Goal: Transaction & Acquisition: Book appointment/travel/reservation

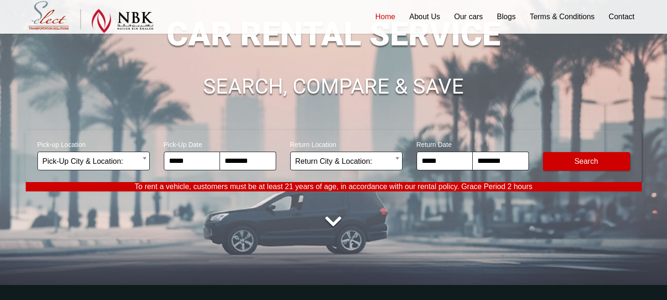
scroll to position [94, 0]
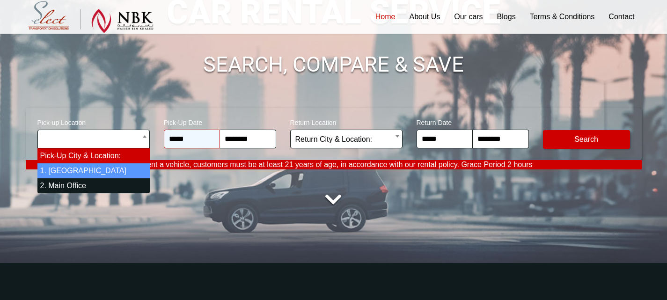
select select "*"
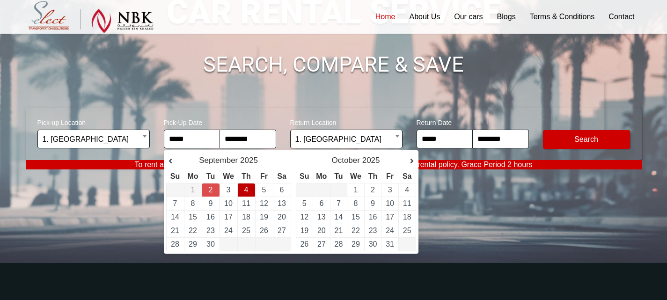
click at [247, 188] on link "4" at bounding box center [246, 190] width 4 height 8
type input "**********"
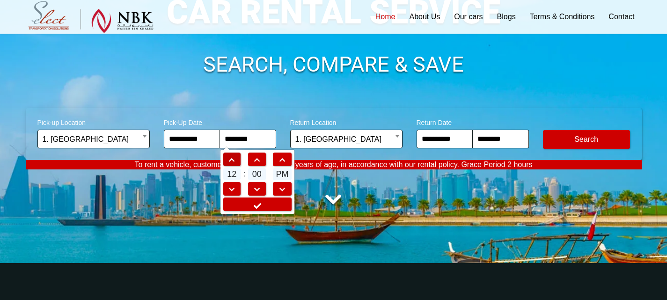
click at [232, 157] on span at bounding box center [232, 160] width 17 height 7
click at [234, 157] on span at bounding box center [232, 160] width 17 height 7
click at [226, 188] on span at bounding box center [232, 189] width 17 height 7
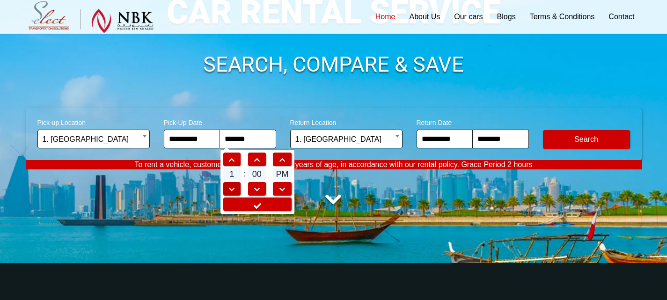
click at [226, 188] on span at bounding box center [232, 189] width 17 height 7
click at [278, 181] on td at bounding box center [282, 188] width 20 height 15
click at [283, 194] on link at bounding box center [282, 189] width 18 height 14
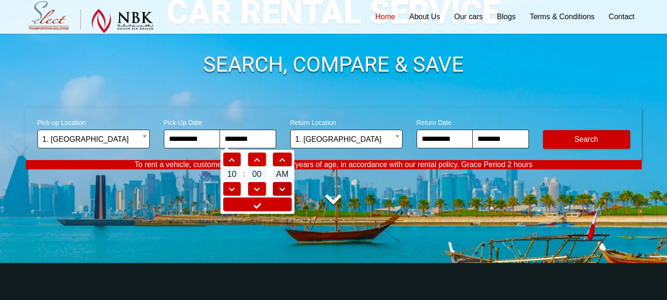
type input "********"
click at [274, 200] on link at bounding box center [257, 204] width 68 height 14
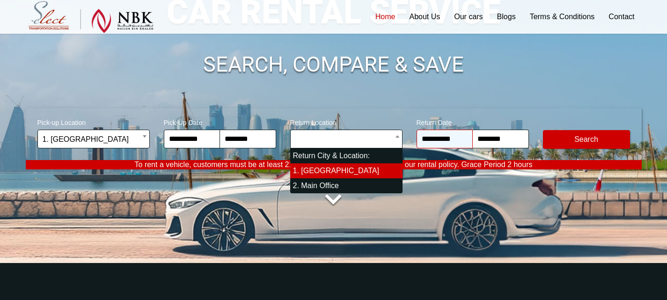
click at [419, 141] on input "**********" at bounding box center [444, 139] width 56 height 19
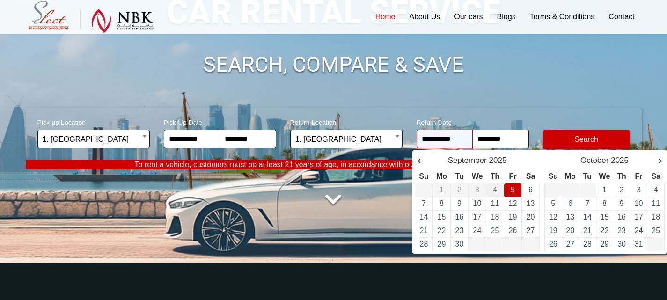
click at [447, 145] on input "**********" at bounding box center [444, 139] width 56 height 19
click at [421, 205] on td "7" at bounding box center [424, 204] width 18 height 14
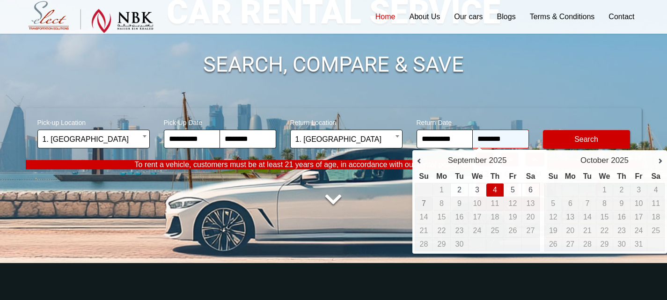
type input "**********"
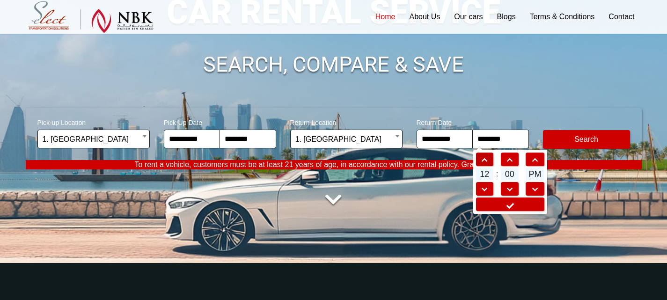
click at [486, 164] on link at bounding box center [485, 160] width 18 height 14
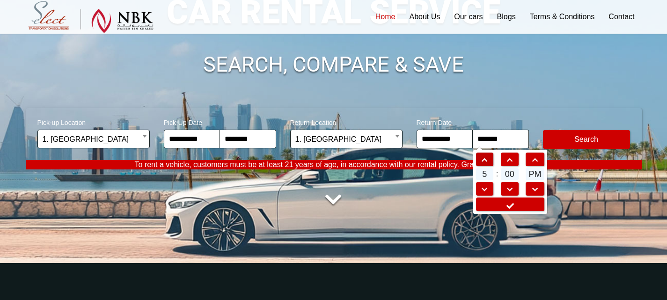
click at [486, 164] on link at bounding box center [485, 160] width 18 height 14
click at [487, 187] on span at bounding box center [484, 189] width 17 height 7
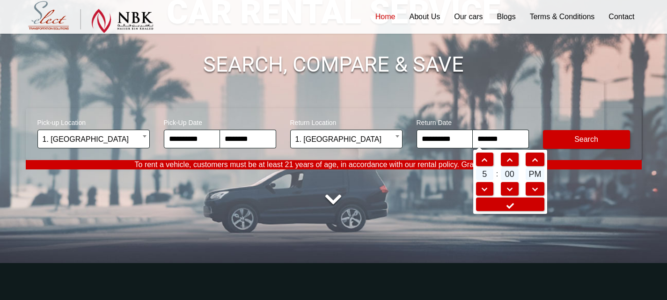
click at [513, 173] on span "00" at bounding box center [510, 174] width 18 height 12
click at [516, 190] on span at bounding box center [509, 189] width 17 height 7
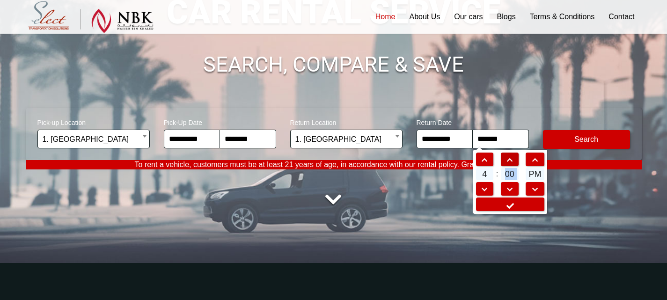
click at [511, 164] on link at bounding box center [510, 160] width 18 height 14
click at [479, 187] on span at bounding box center [484, 189] width 17 height 7
click at [479, 158] on span at bounding box center [484, 160] width 17 height 7
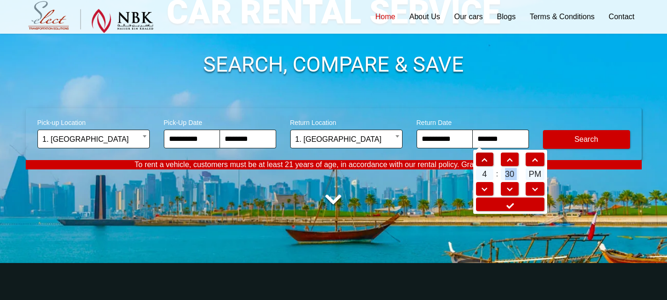
click at [479, 158] on span at bounding box center [484, 160] width 17 height 7
type input "*******"
click at [508, 204] on icon at bounding box center [509, 205] width 9 height 7
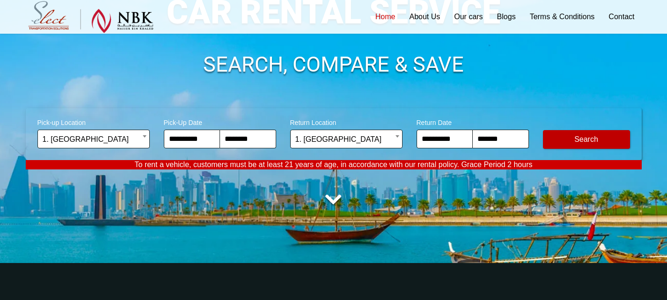
click at [560, 141] on button "Modify Search" at bounding box center [586, 139] width 87 height 19
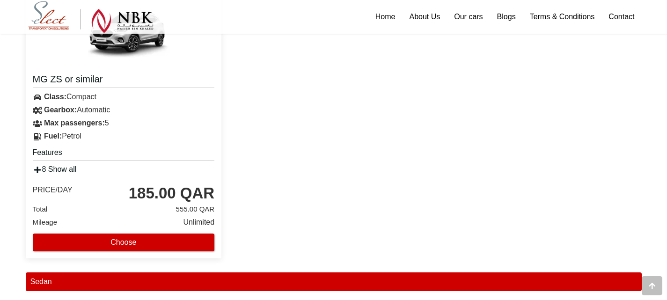
scroll to position [327, 0]
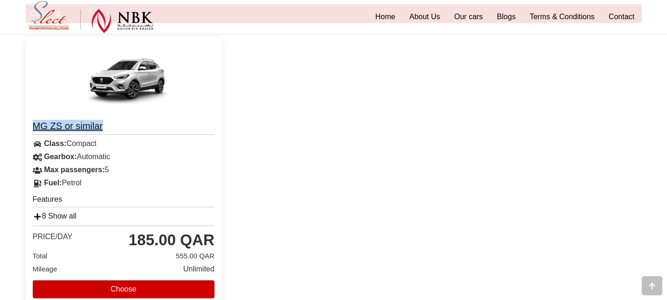
drag, startPoint x: 32, startPoint y: 126, endPoint x: 111, endPoint y: 126, distance: 78.6
click at [111, 126] on div "MG ZS or similar Class: Compact Gearbox: Automatic Max passengers: 5 Petrol A/C" at bounding box center [124, 168] width 196 height 109
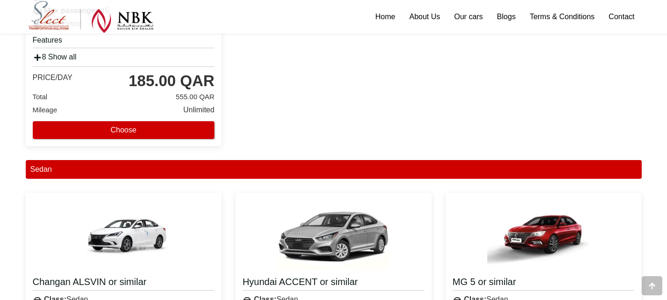
scroll to position [515, 0]
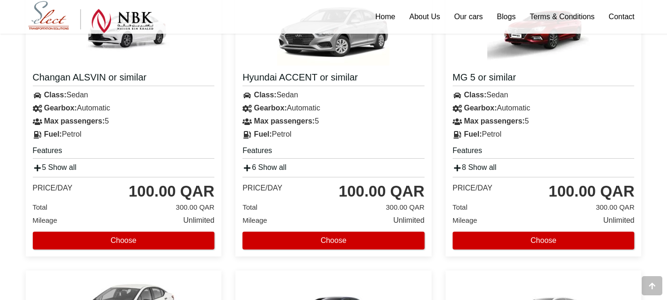
scroll to position [644, 0]
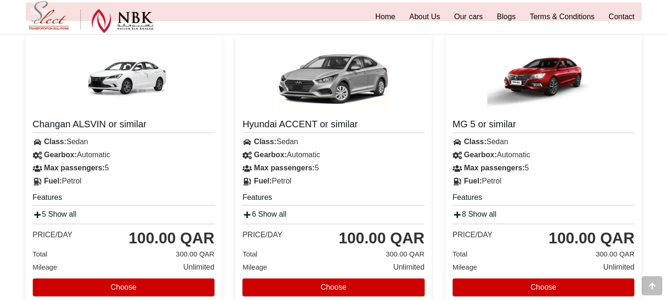
click at [469, 210] on div "8 Show all" at bounding box center [543, 214] width 196 height 13
click at [466, 215] on link "8 Show all" at bounding box center [474, 214] width 44 height 8
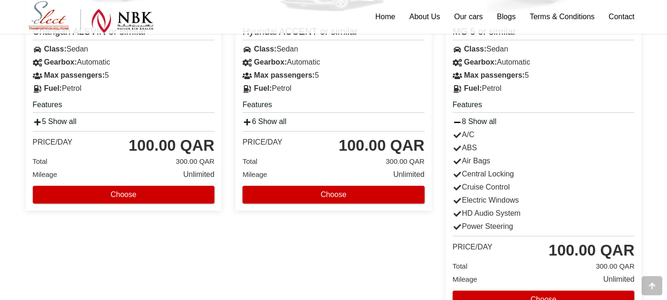
scroll to position [738, 0]
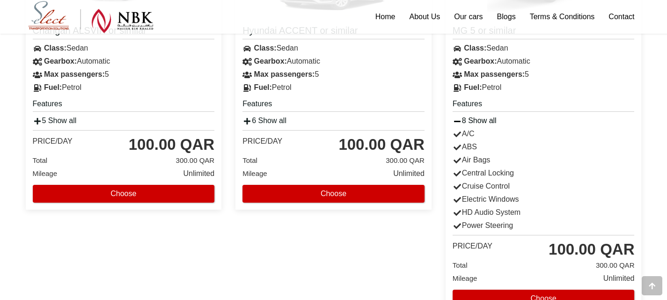
click at [466, 119] on link "8 Show all" at bounding box center [474, 120] width 44 height 8
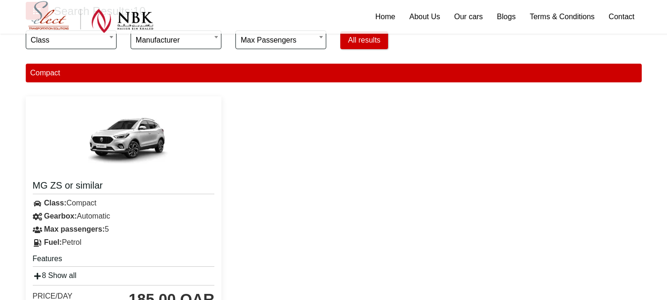
scroll to position [270, 0]
